Goal: Navigation & Orientation: Find specific page/section

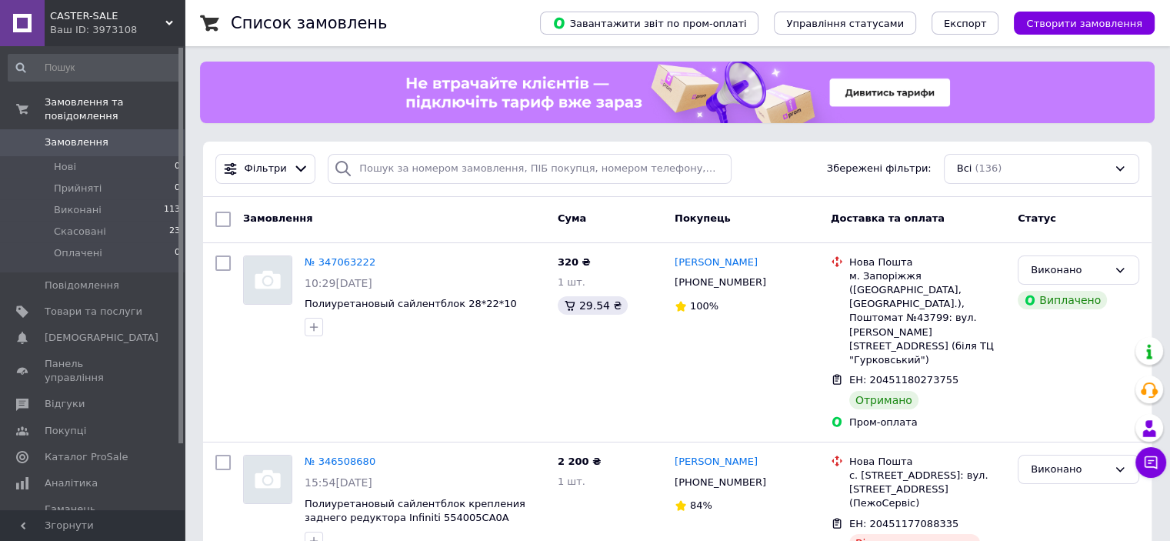
click at [166, 25] on icon at bounding box center [169, 23] width 8 height 8
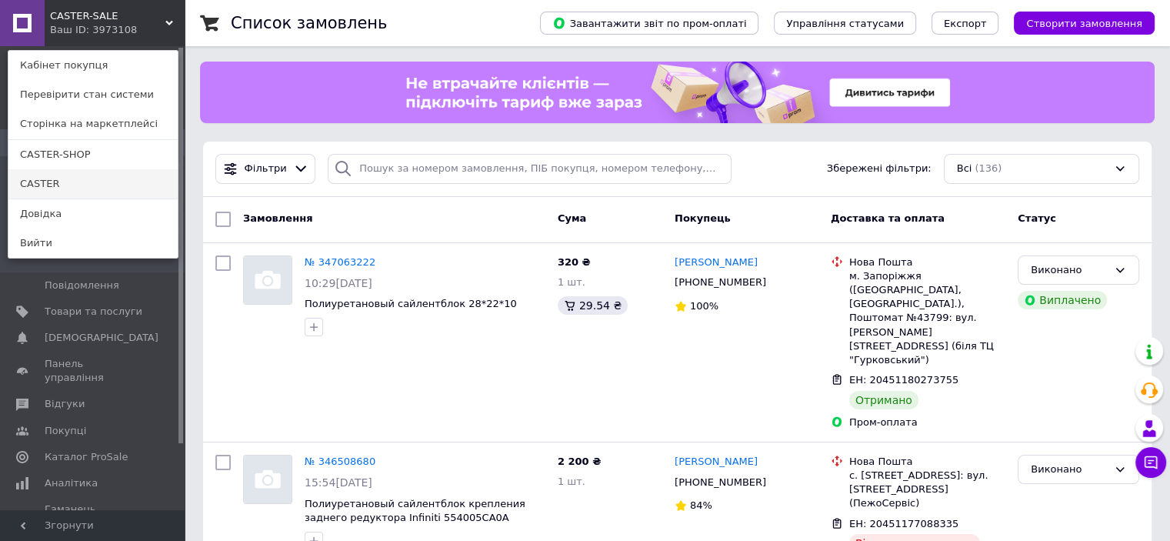
click at [98, 184] on link "CASTER" at bounding box center [92, 183] width 169 height 29
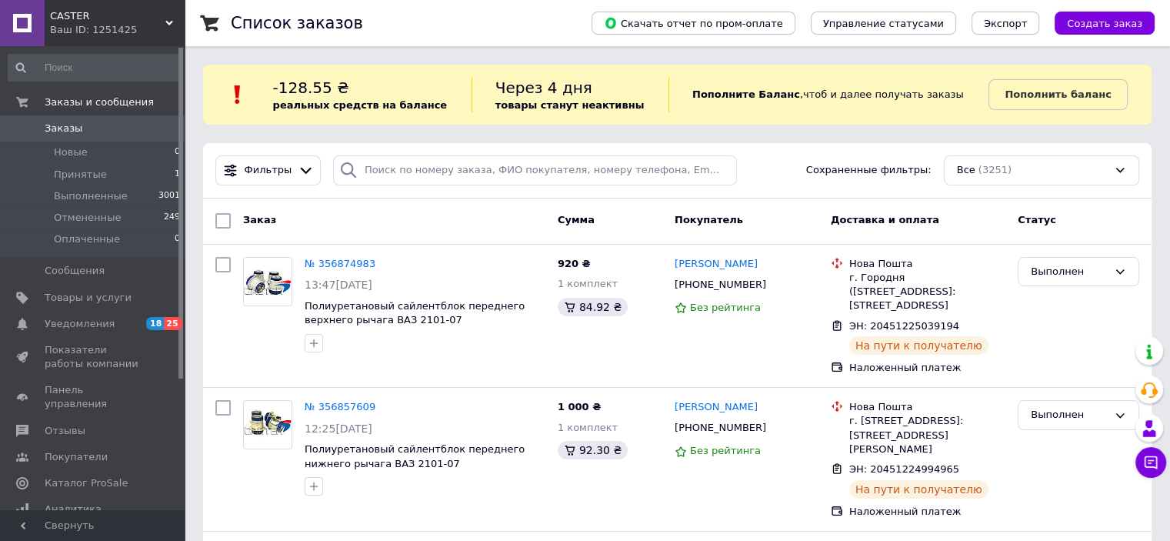
click at [169, 28] on div "Ваш ID: 1251425" at bounding box center [117, 30] width 135 height 14
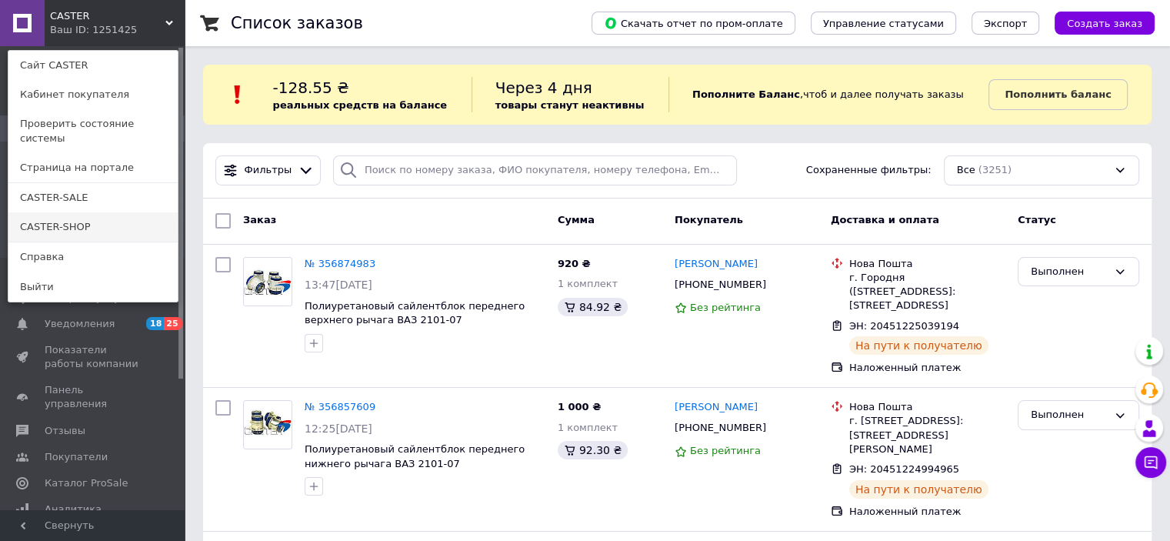
click at [83, 212] on link "CASTER-SHOP" at bounding box center [92, 226] width 169 height 29
